Goal: Task Accomplishment & Management: Manage account settings

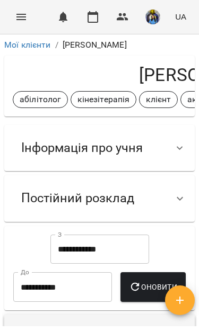
click at [24, 21] on icon "Menu" at bounding box center [21, 17] width 13 height 13
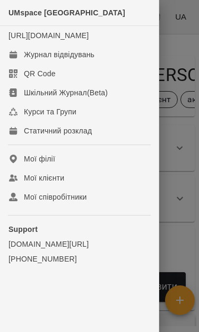
click at [46, 60] on div "Журнал відвідувань" at bounding box center [59, 54] width 70 height 11
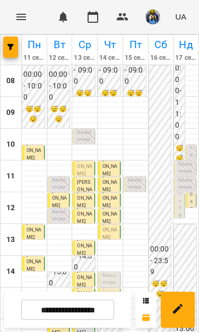
scroll to position [60, 0]
click at [112, 264] on div "0" at bounding box center [109, 268] width 15 height 8
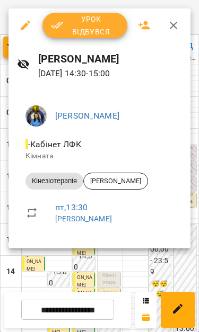
click at [96, 32] on span "Урок відбувся" at bounding box center [85, 25] width 68 height 25
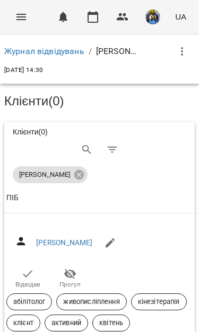
click at [29, 277] on icon "button" at bounding box center [27, 273] width 13 height 13
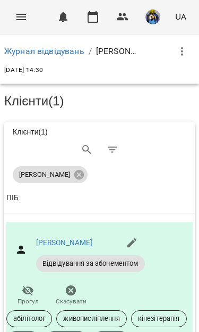
click at [20, 14] on icon "Menu" at bounding box center [21, 17] width 10 height 6
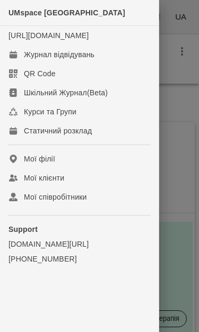
click at [25, 60] on div "Журнал відвідувань" at bounding box center [59, 54] width 70 height 11
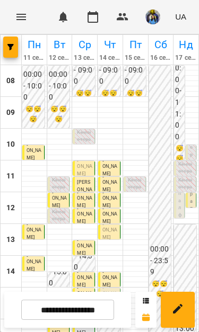
scroll to position [49, 0]
click at [113, 284] on span "Бровченко Давід" at bounding box center [109, 294] width 15 height 20
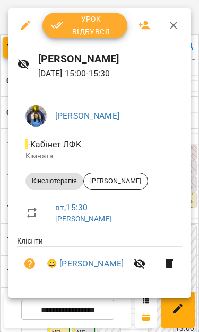
click at [75, 32] on span "Урок відбувся" at bounding box center [85, 25] width 68 height 25
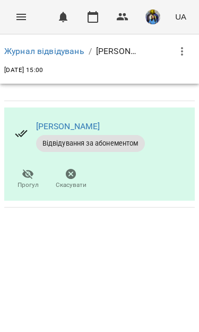
click at [23, 19] on icon "Menu" at bounding box center [21, 17] width 10 height 6
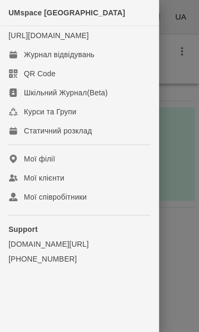
click at [28, 60] on div "Журнал відвідувань" at bounding box center [59, 54] width 70 height 11
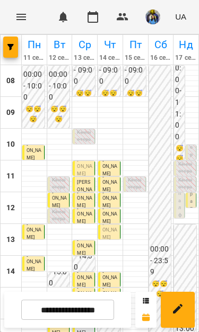
scroll to position [75, 0]
click at [107, 304] on p "Кінезіотерапія (Лев Нестеров)" at bounding box center [109, 325] width 15 height 43
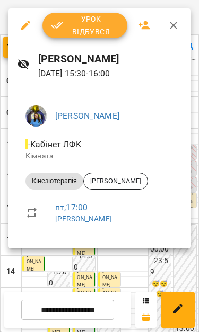
click at [76, 31] on span "Урок відбувся" at bounding box center [85, 25] width 68 height 25
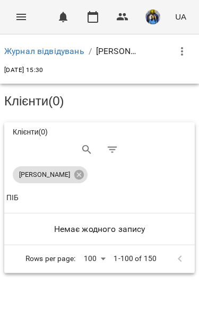
click at [16, 12] on icon "Menu" at bounding box center [21, 17] width 13 height 13
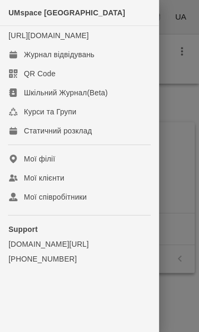
click at [26, 60] on div "Журнал відвідувань" at bounding box center [59, 54] width 70 height 11
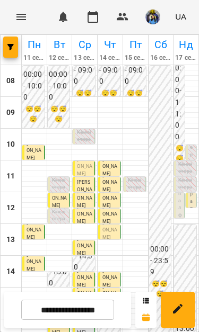
scroll to position [70, 0]
click at [112, 304] on p "Кінезіотерапія (Лев Нестеров)" at bounding box center [109, 325] width 15 height 43
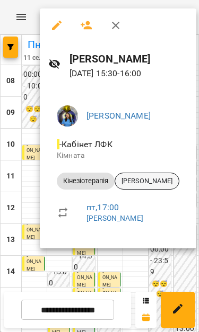
click at [155, 181] on span "Лев Нестеров" at bounding box center [147, 181] width 64 height 10
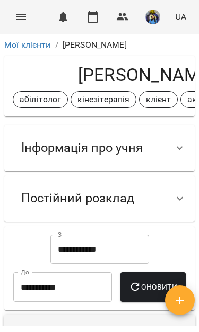
scroll to position [-14, 0]
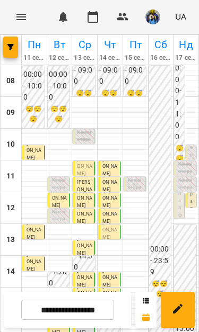
scroll to position [87, 0]
